Goal: Task Accomplishment & Management: Manage account settings

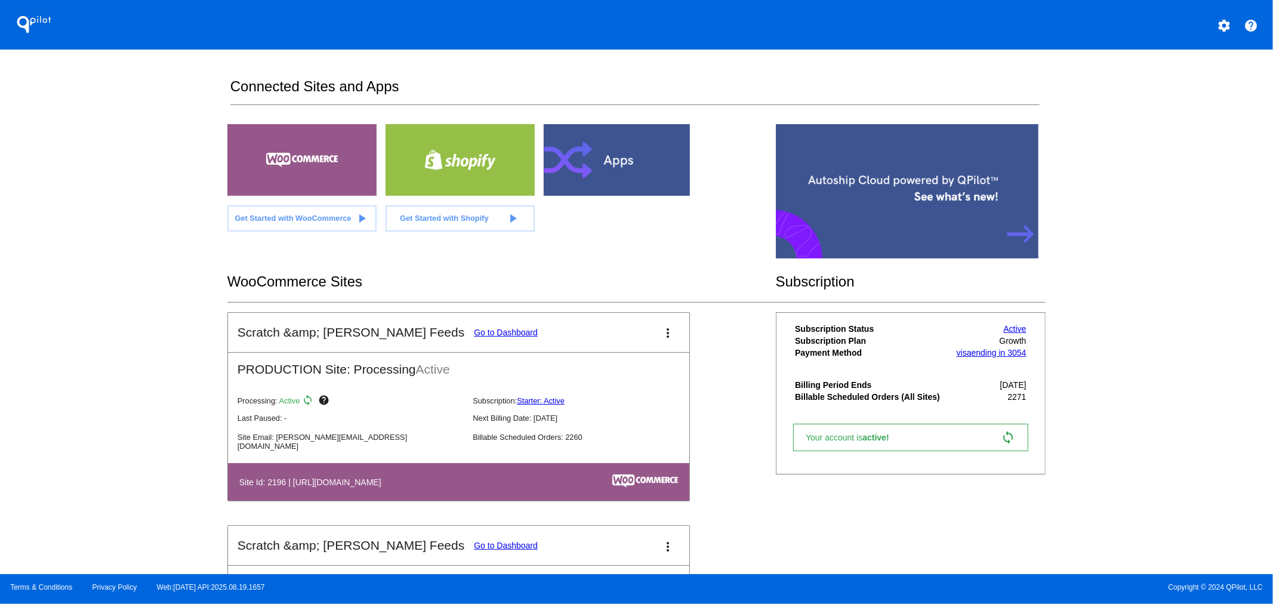
click at [474, 331] on link "Go to Dashboard" at bounding box center [506, 333] width 64 height 10
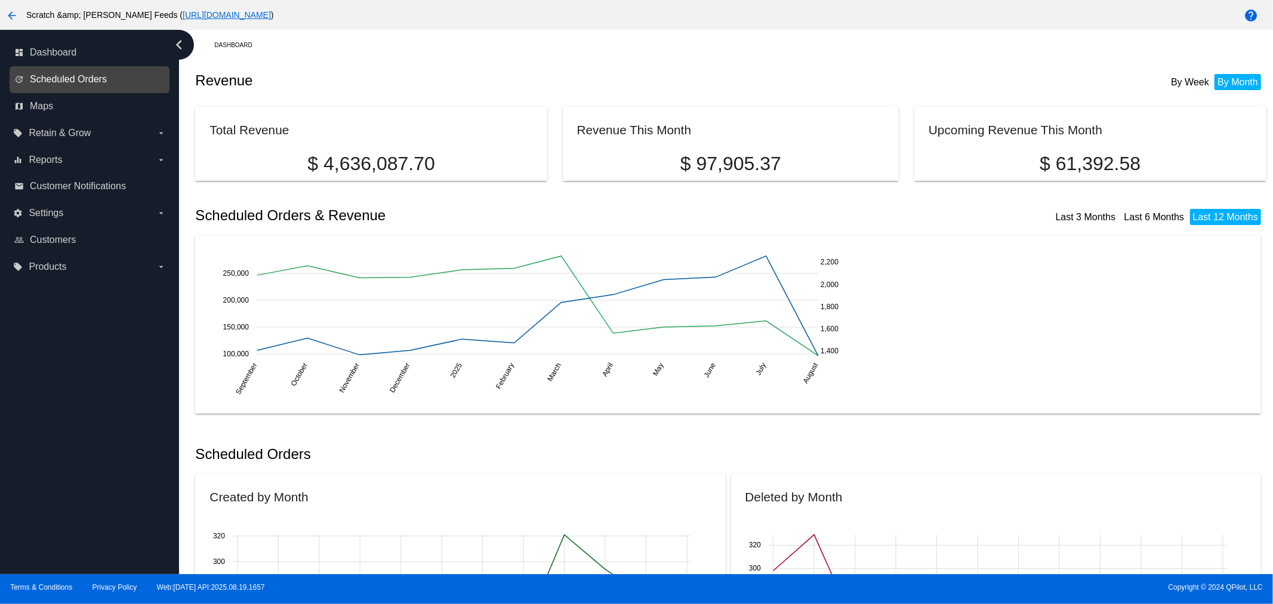
click at [86, 81] on span "Scheduled Orders" at bounding box center [68, 79] width 77 height 11
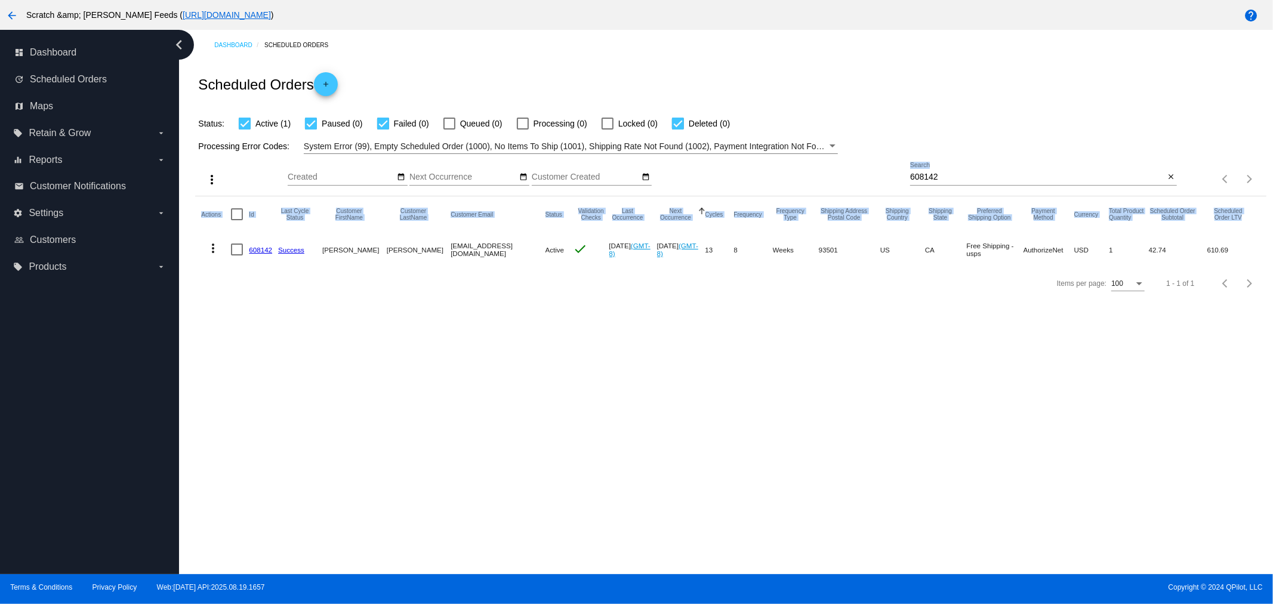
drag, startPoint x: 973, startPoint y: 177, endPoint x: 914, endPoint y: 176, distance: 58.5
click at [914, 176] on app-dashboard-scheduled-orders "Scheduled Orders add Status: Active (1) Paused (0) Failed (0) Queued (0) Proces…" at bounding box center [730, 180] width 1071 height 240
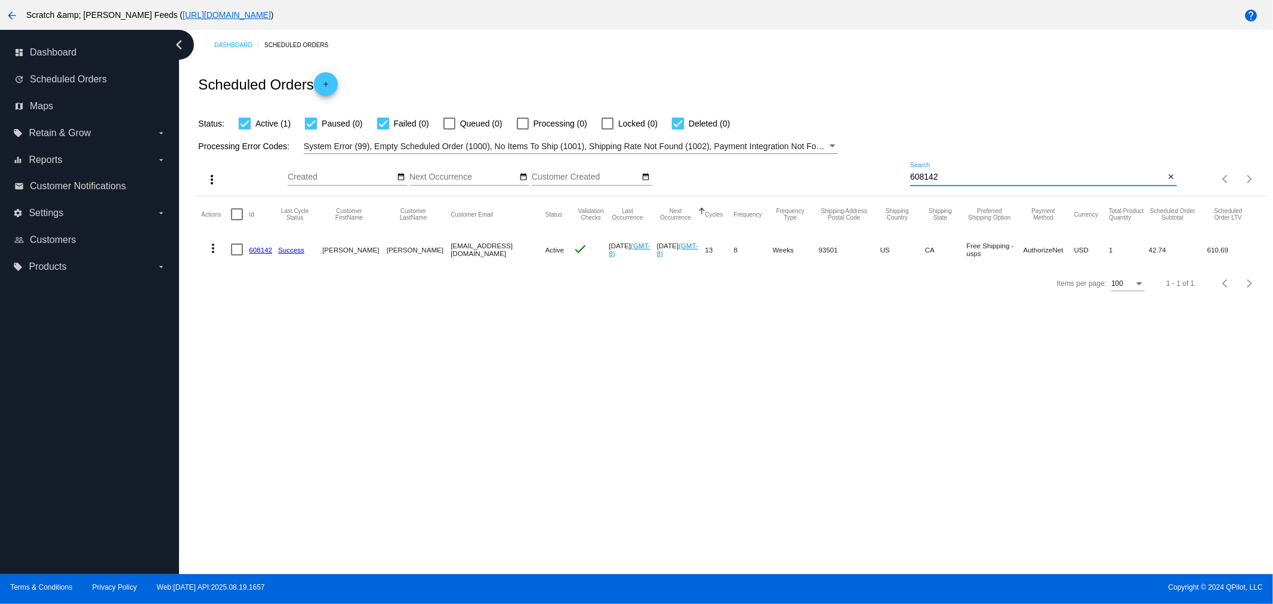
drag, startPoint x: 969, startPoint y: 177, endPoint x: 862, endPoint y: 178, distance: 107.4
click at [862, 178] on div "more_vert Aug Jan Feb Mar Apr 1" at bounding box center [730, 175] width 1071 height 42
paste input "Marcella Yvarra <miss.marcella@yahoo.com>"
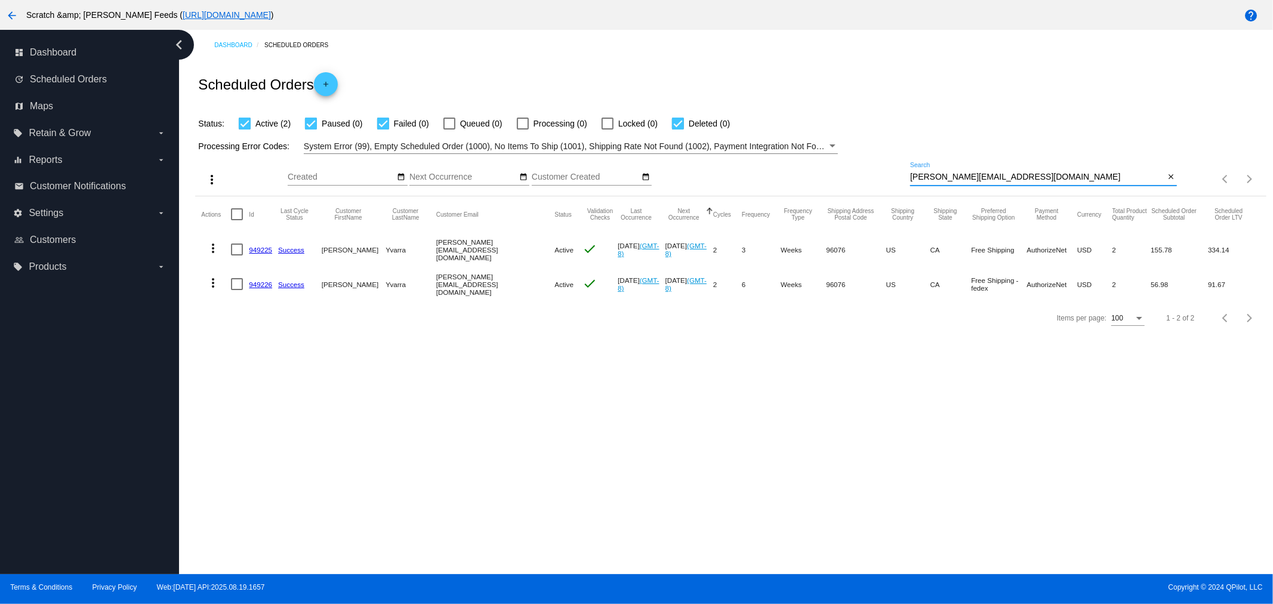
type input "miss.marcella@yahoo.com"
click at [260, 251] on link "949225" at bounding box center [260, 250] width 23 height 8
click at [260, 284] on link "949226" at bounding box center [260, 285] width 23 height 8
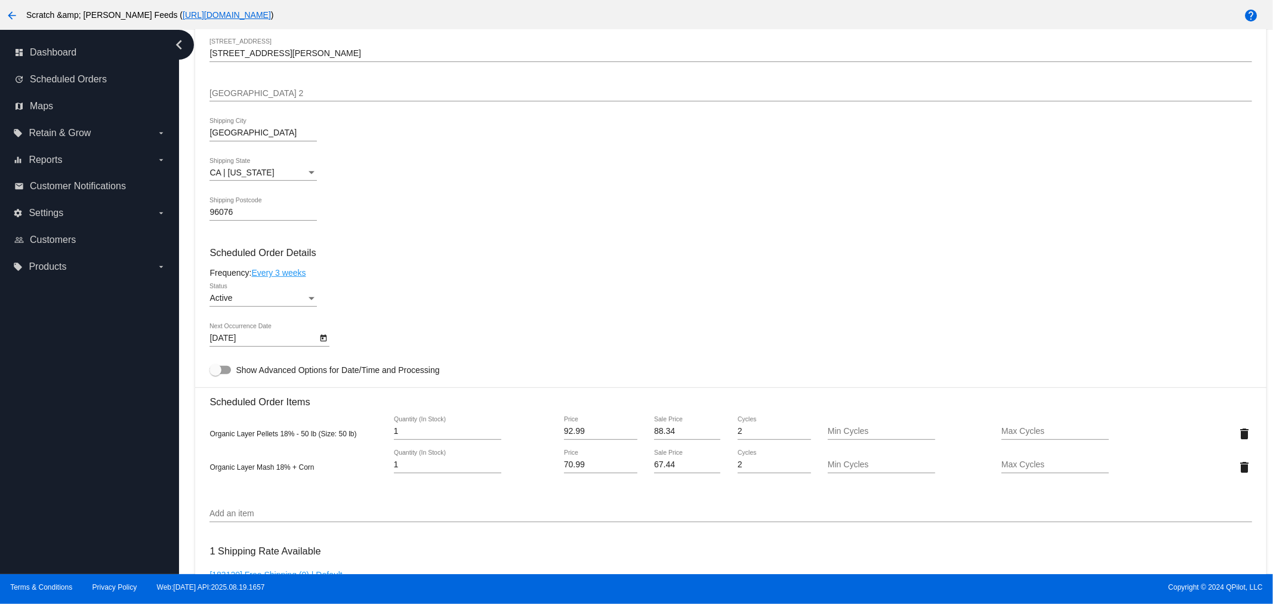
scroll to position [530, 0]
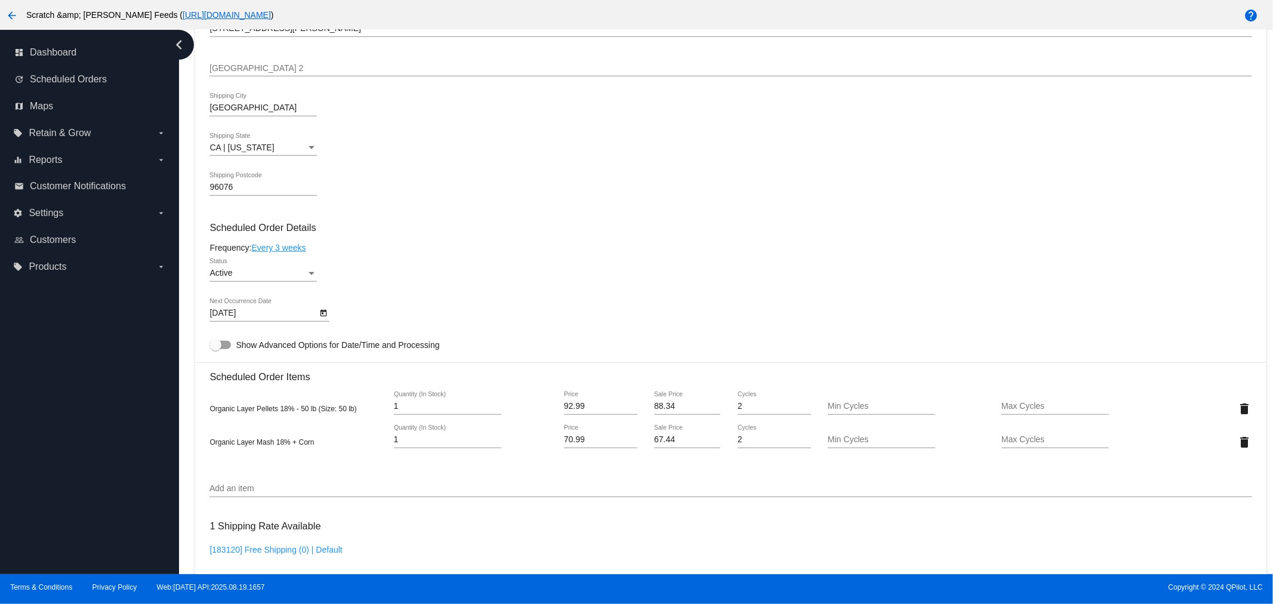
click at [323, 310] on icon "Open calendar" at bounding box center [324, 313] width 7 height 7
click at [374, 329] on div "AUG 2025" at bounding box center [298, 336] width 177 height 37
click at [372, 341] on button "Next month" at bounding box center [371, 343] width 24 height 24
click at [275, 439] on div "9" at bounding box center [273, 439] width 21 height 21
type input "9/9/2025"
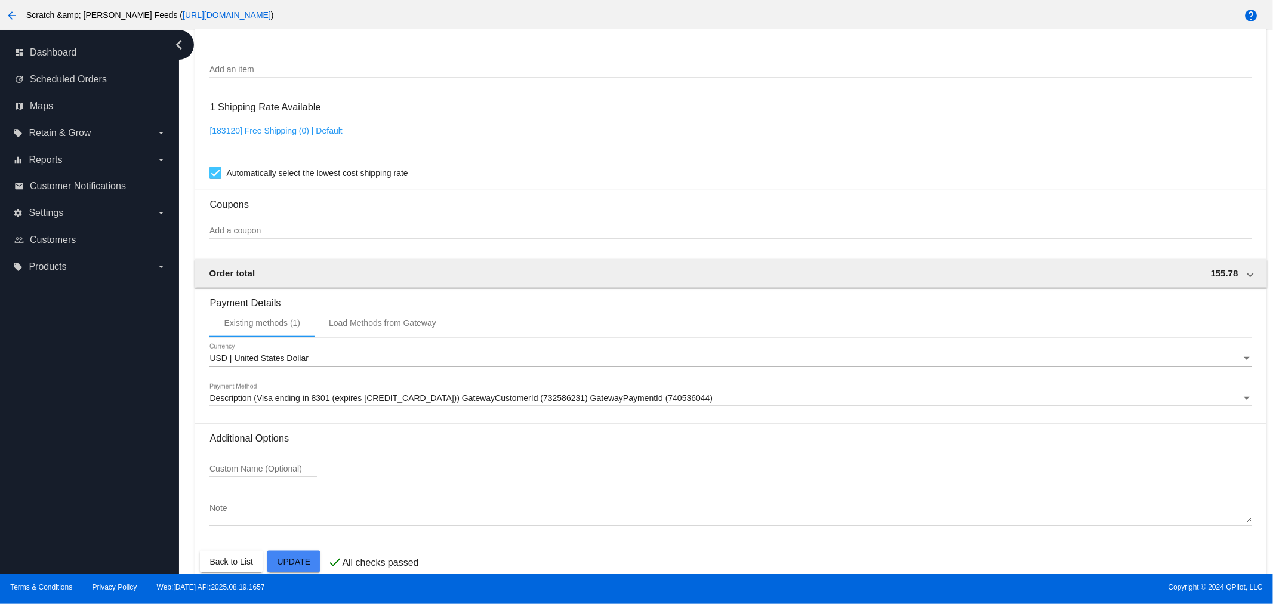
scroll to position [960, 0]
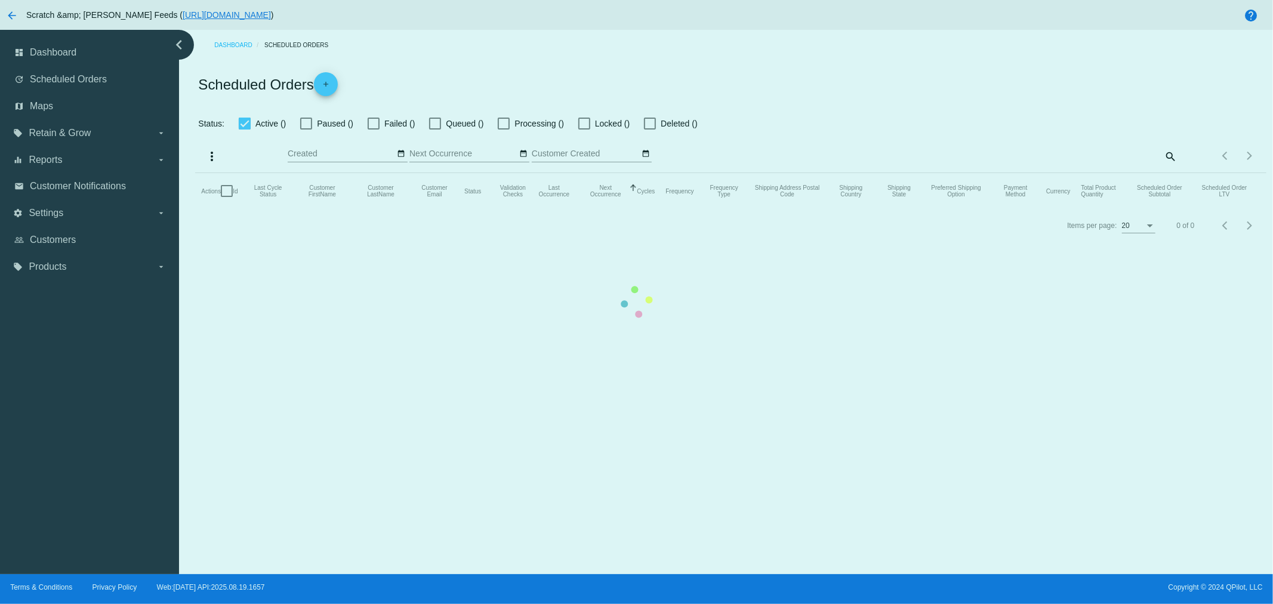
checkbox input "true"
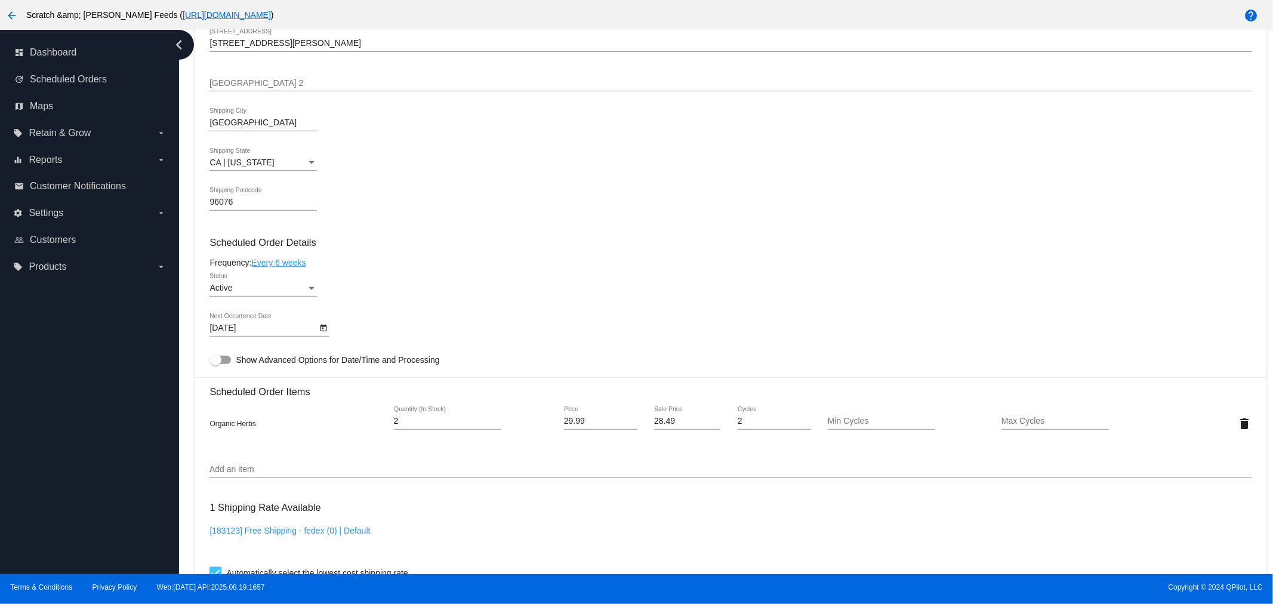
scroll to position [530, 0]
